Goal: Information Seeking & Learning: Understand process/instructions

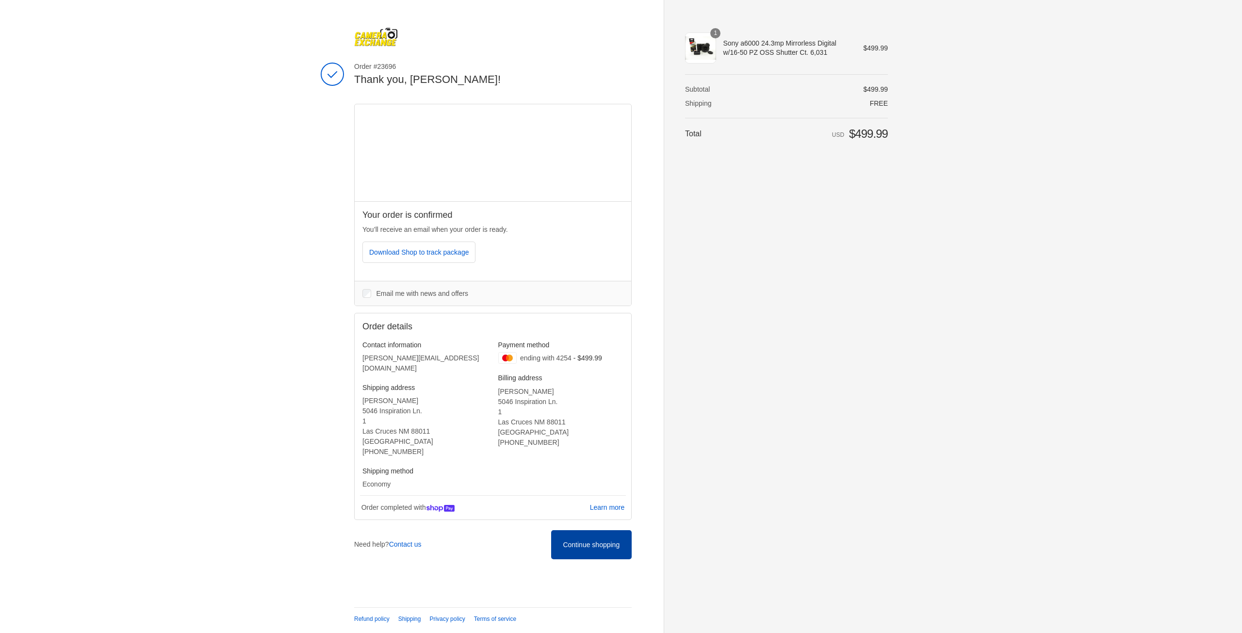
click at [578, 541] on span "Continue shopping" at bounding box center [591, 545] width 57 height 8
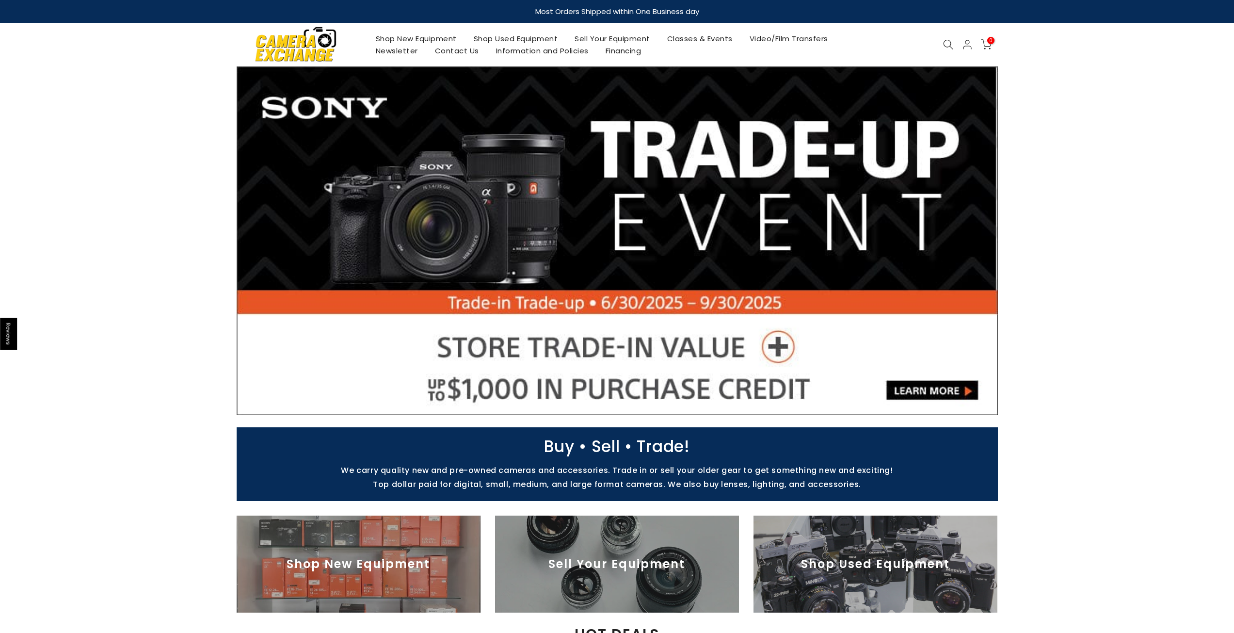
click at [971, 47] on icon at bounding box center [968, 45] width 12 height 12
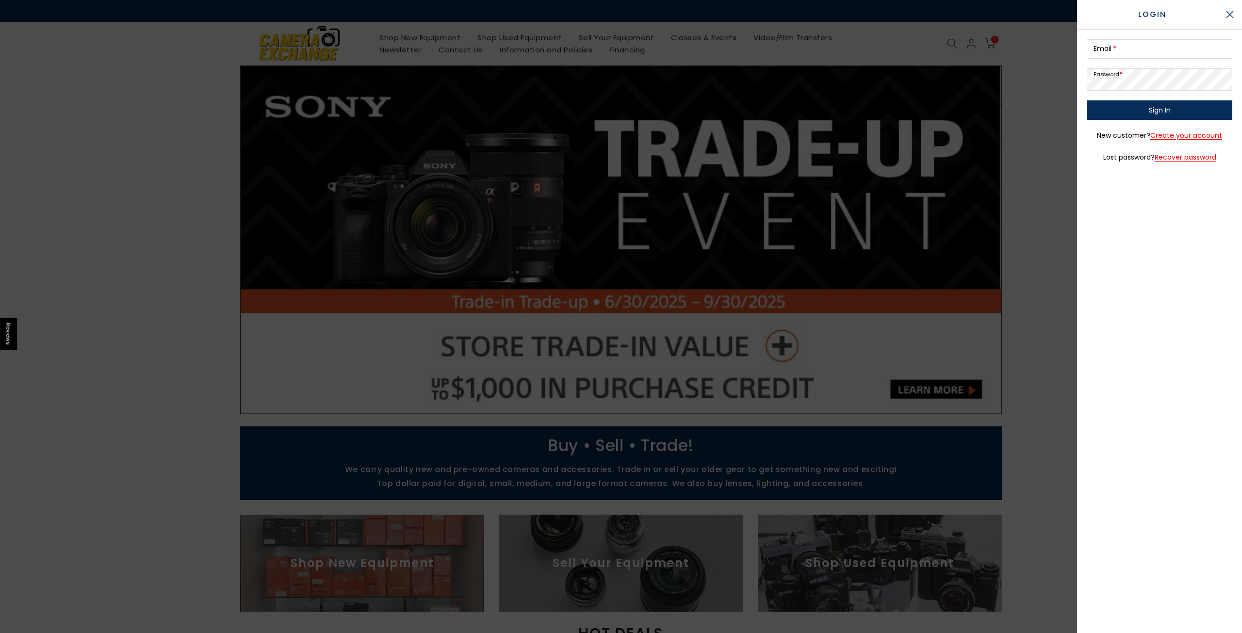
click at [995, 49] on div at bounding box center [621, 316] width 1242 height 633
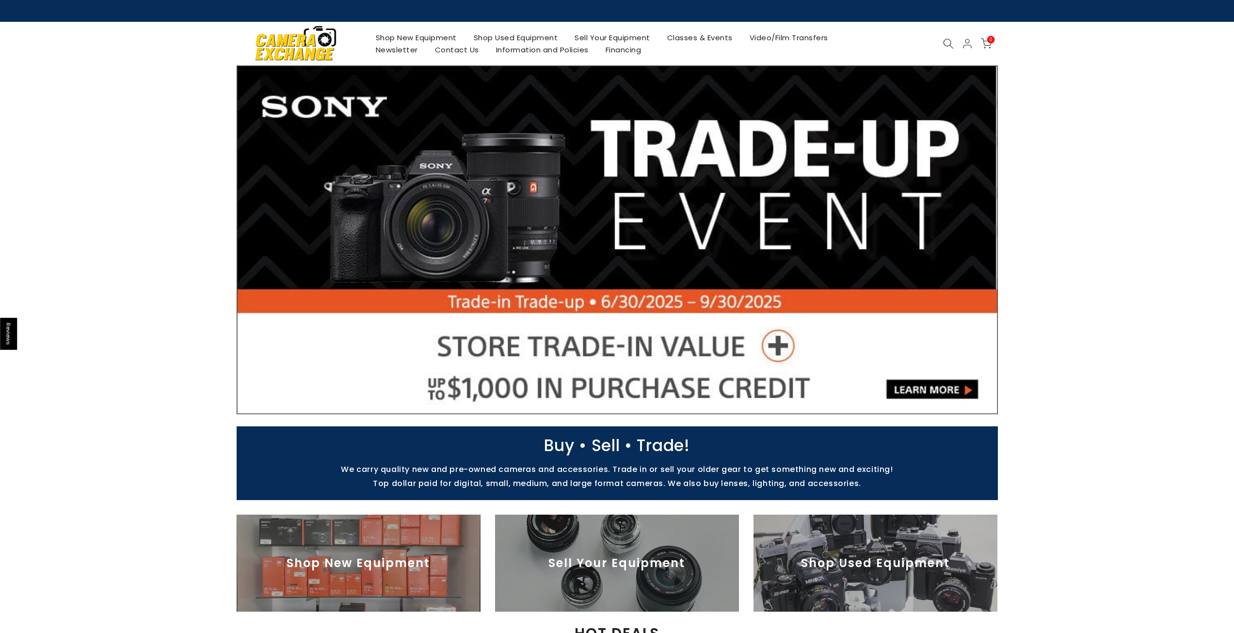
click at [995, 47] on div "0 / $0.00" at bounding box center [986, 43] width 18 height 11
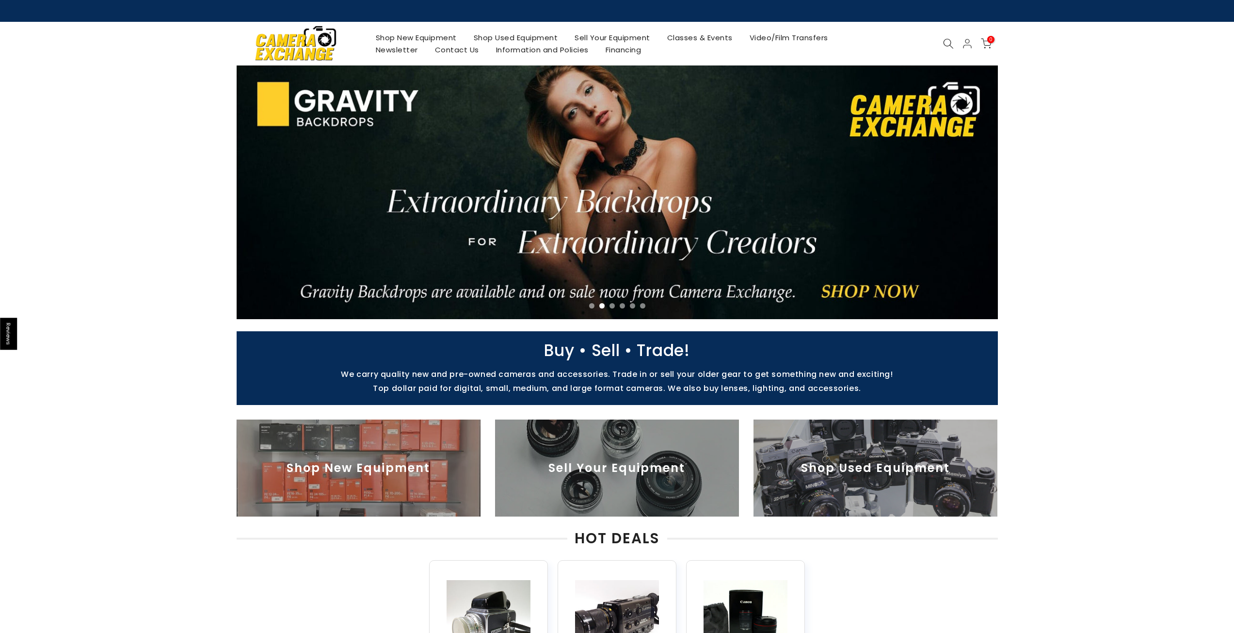
click at [988, 41] on span "0" at bounding box center [991, 39] width 7 height 7
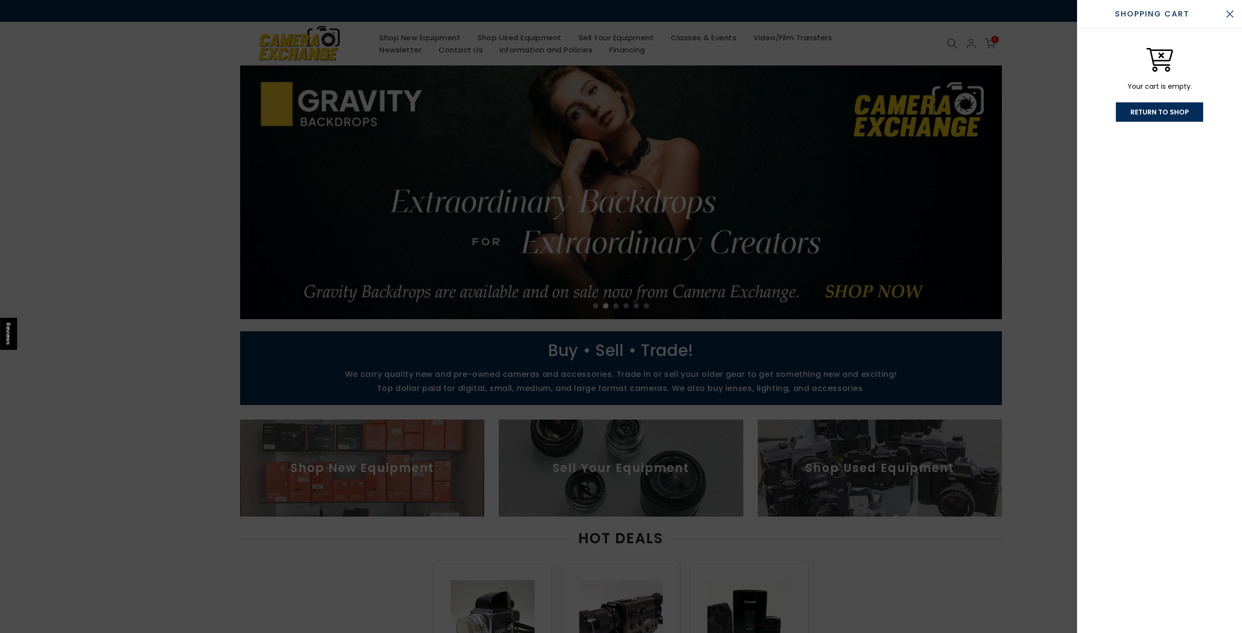
click at [1053, 51] on div at bounding box center [621, 316] width 1242 height 633
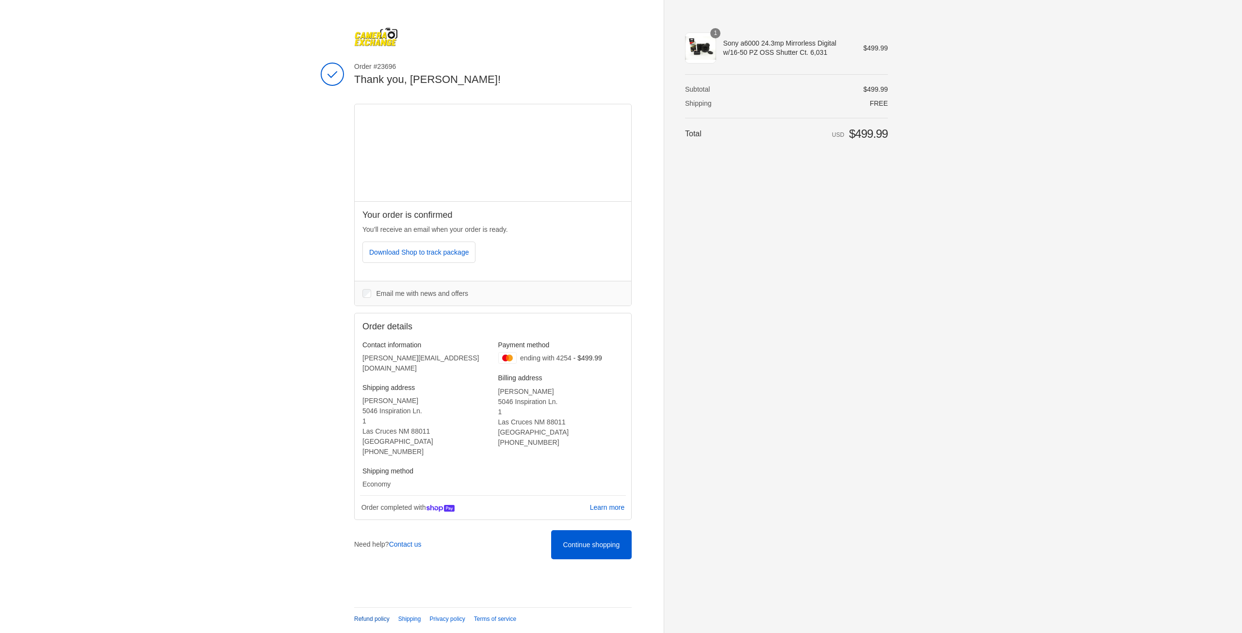
click at [357, 618] on link "Refund policy" at bounding box center [371, 619] width 35 height 7
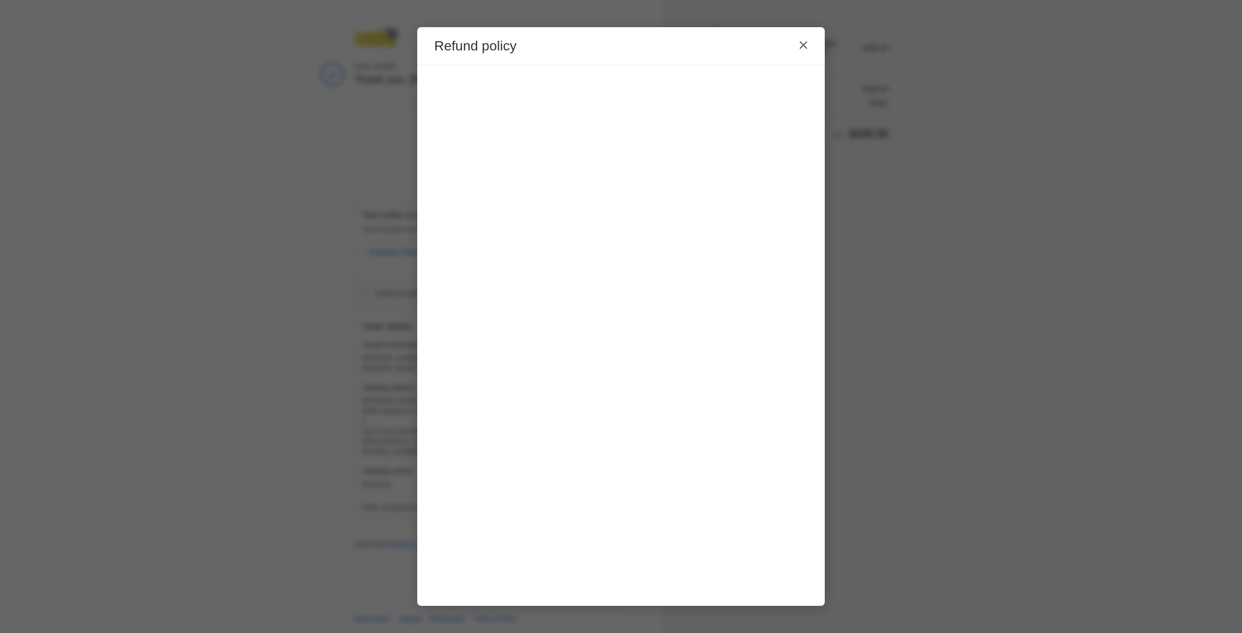
click at [803, 47] on icon "Close" at bounding box center [803, 45] width 9 height 9
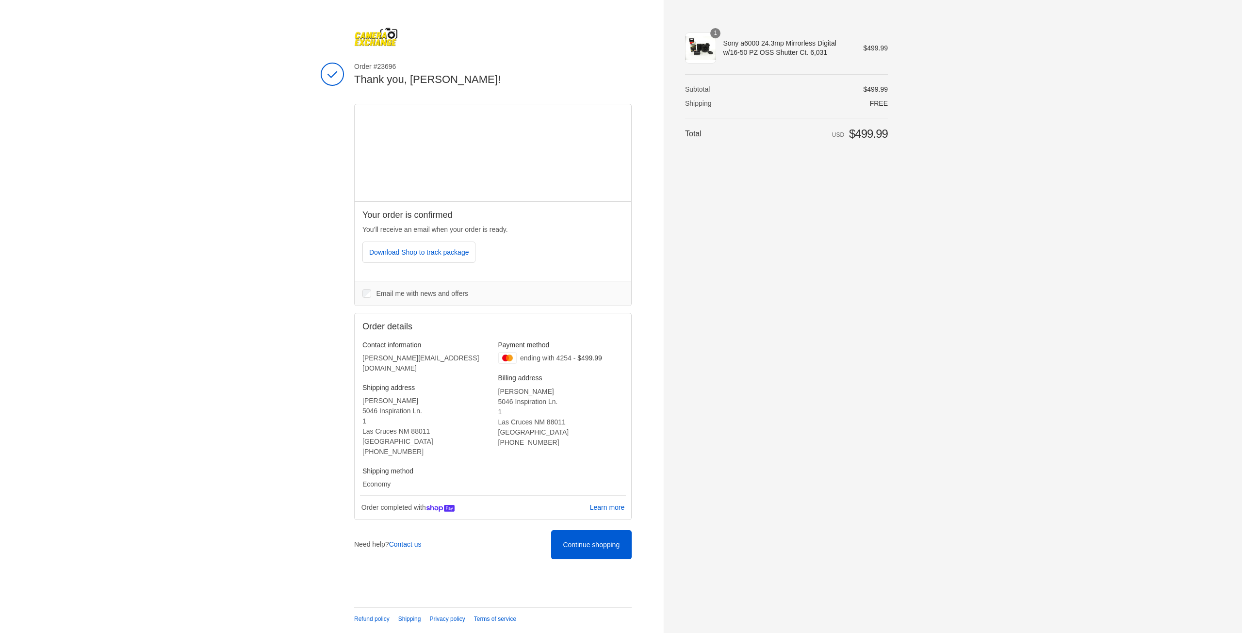
click at [803, 47] on div "Refund policy" at bounding box center [621, 316] width 1242 height 633
